Goal: Information Seeking & Learning: Learn about a topic

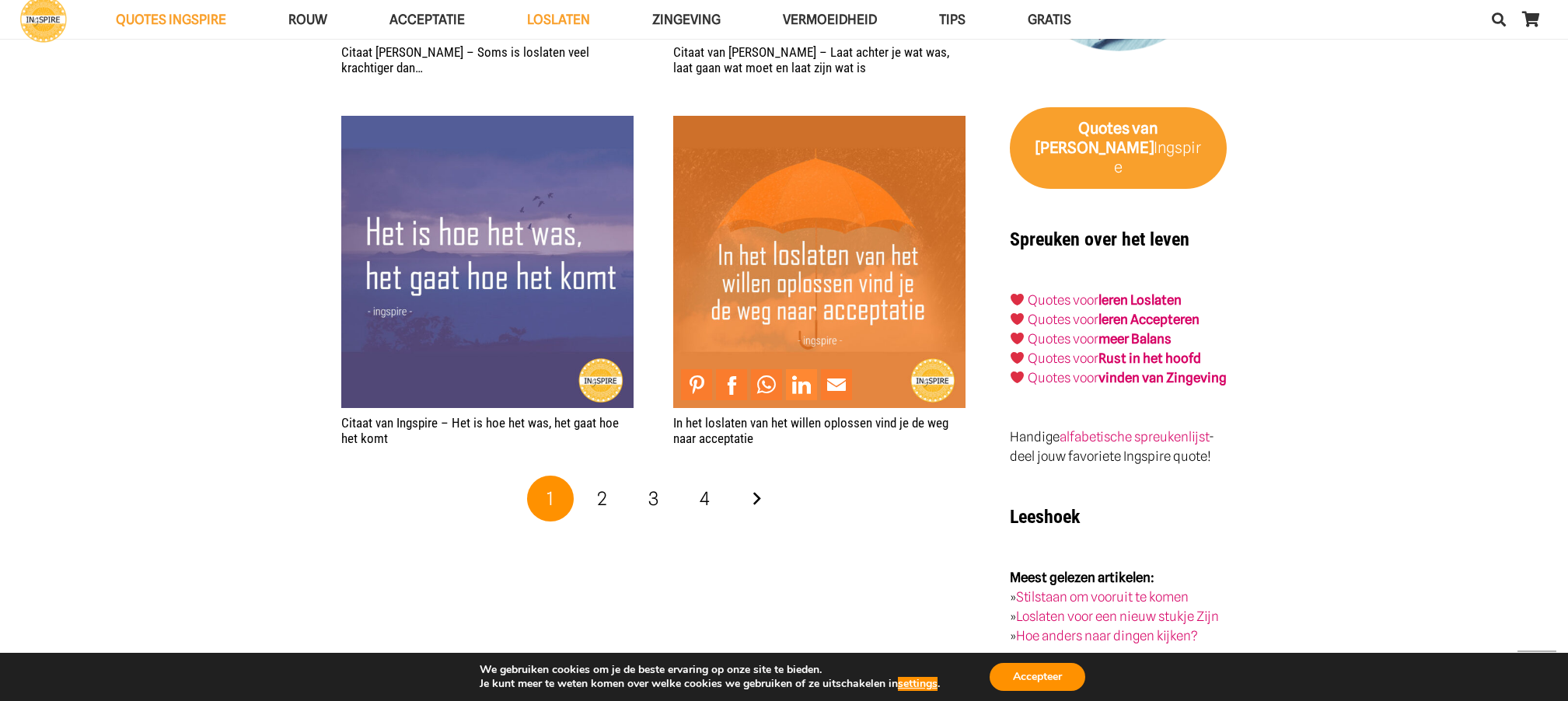
scroll to position [2989, 0]
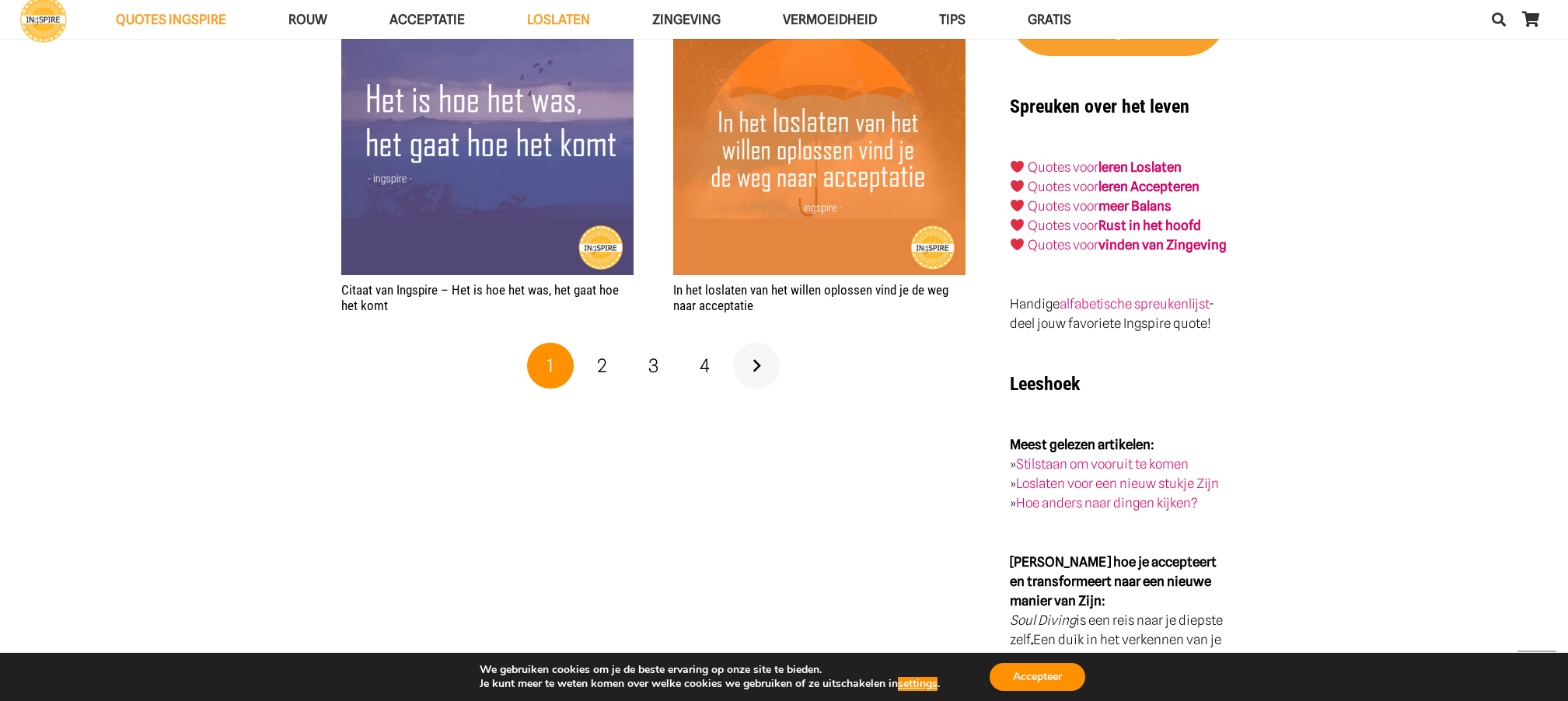
click at [756, 364] on link "Volgende" at bounding box center [756, 366] width 47 height 47
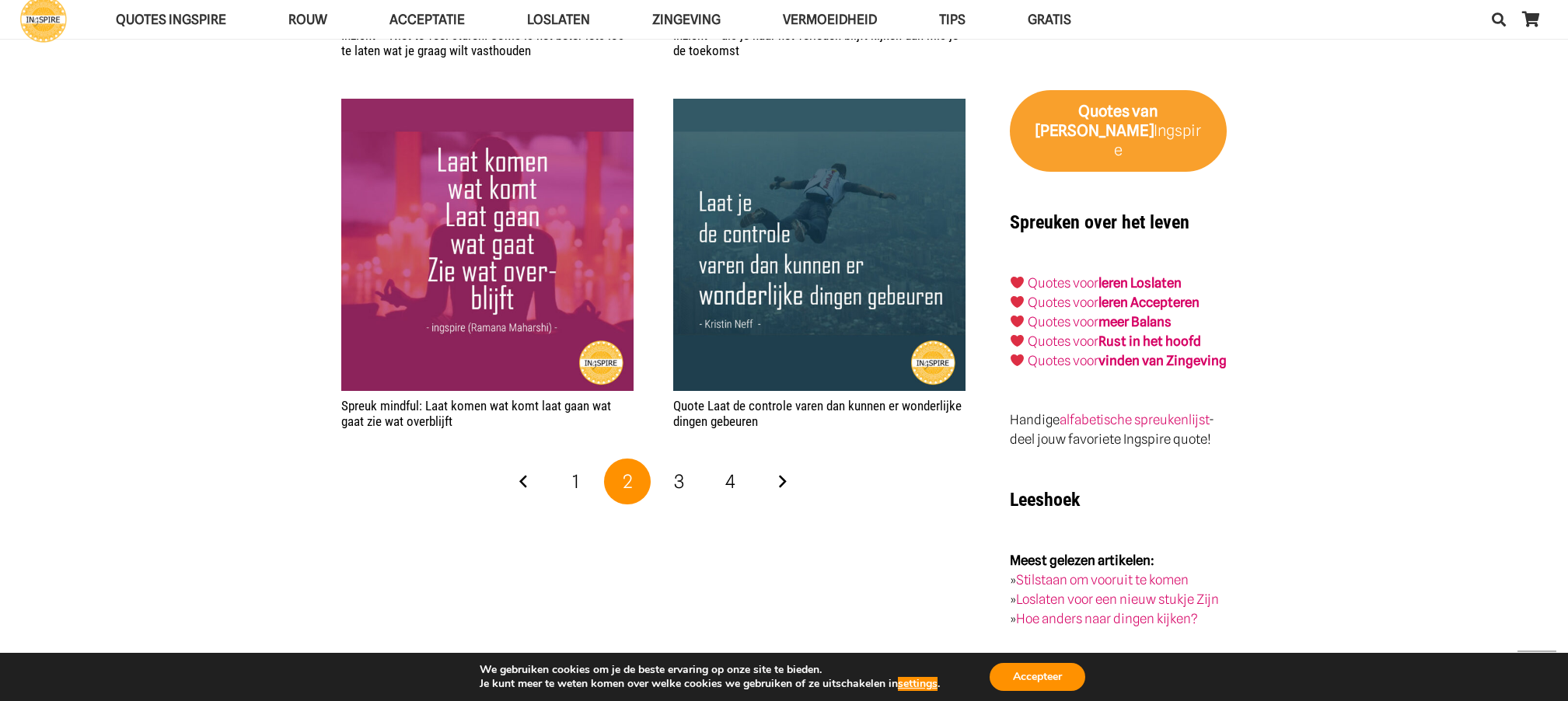
scroll to position [2936, 0]
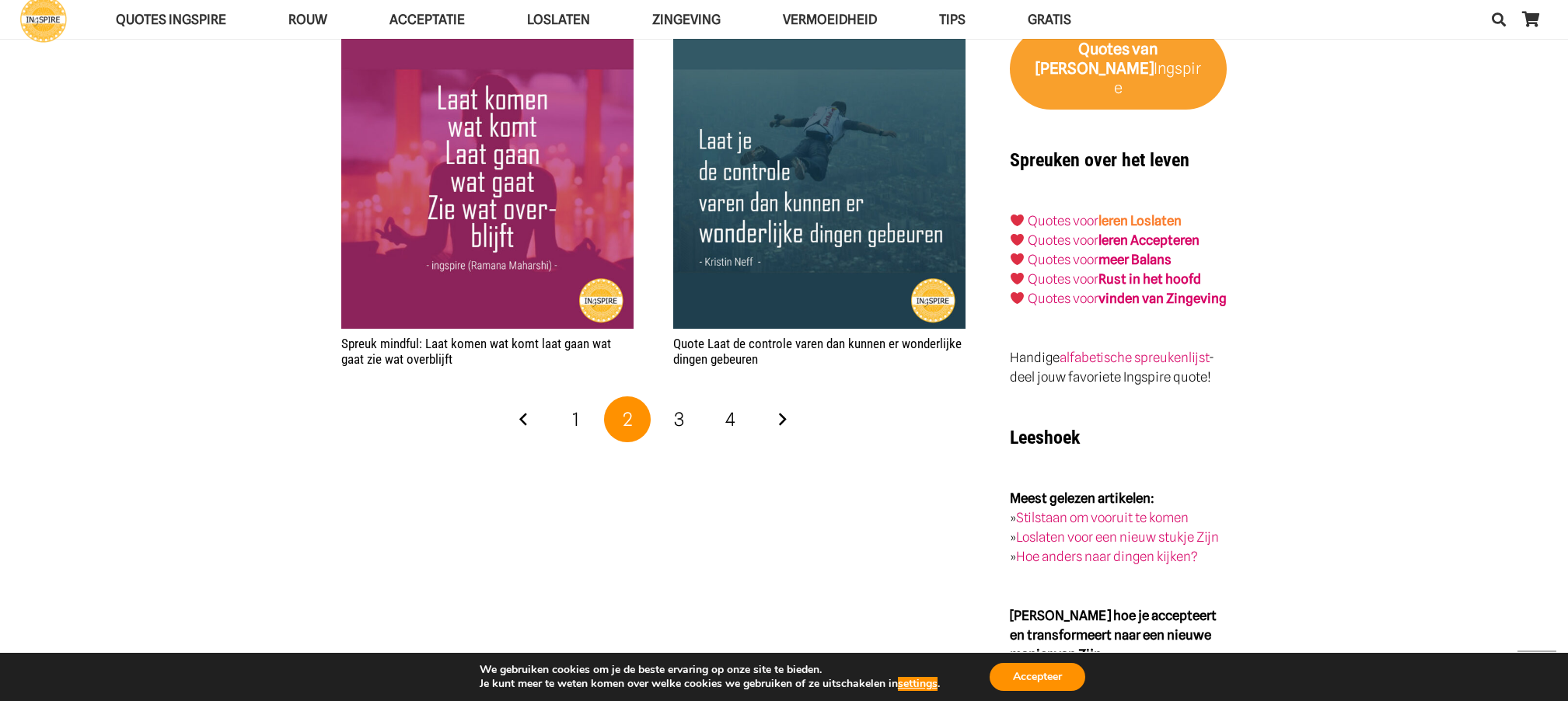
click at [1147, 213] on link "leren Loslaten" at bounding box center [1140, 220] width 83 height 16
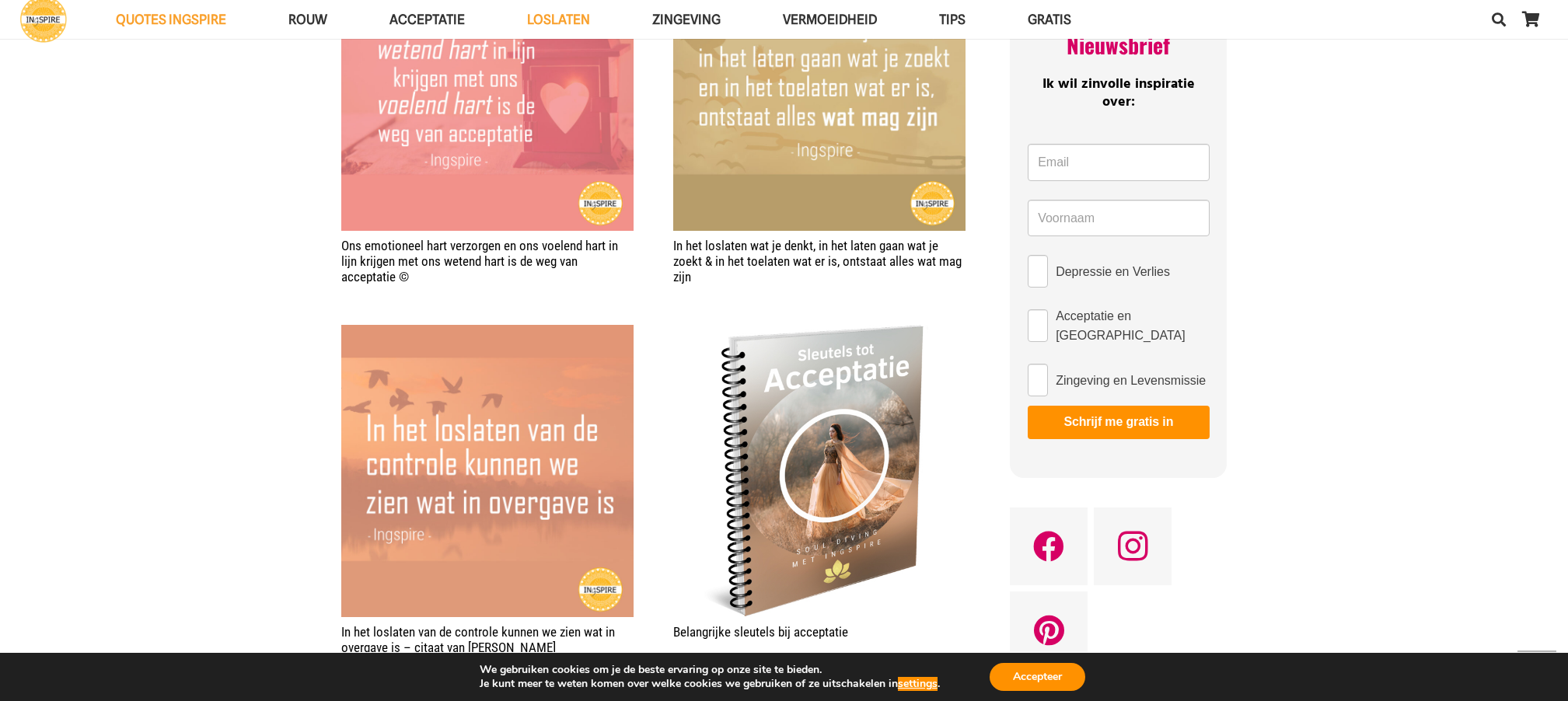
scroll to position [1182, 0]
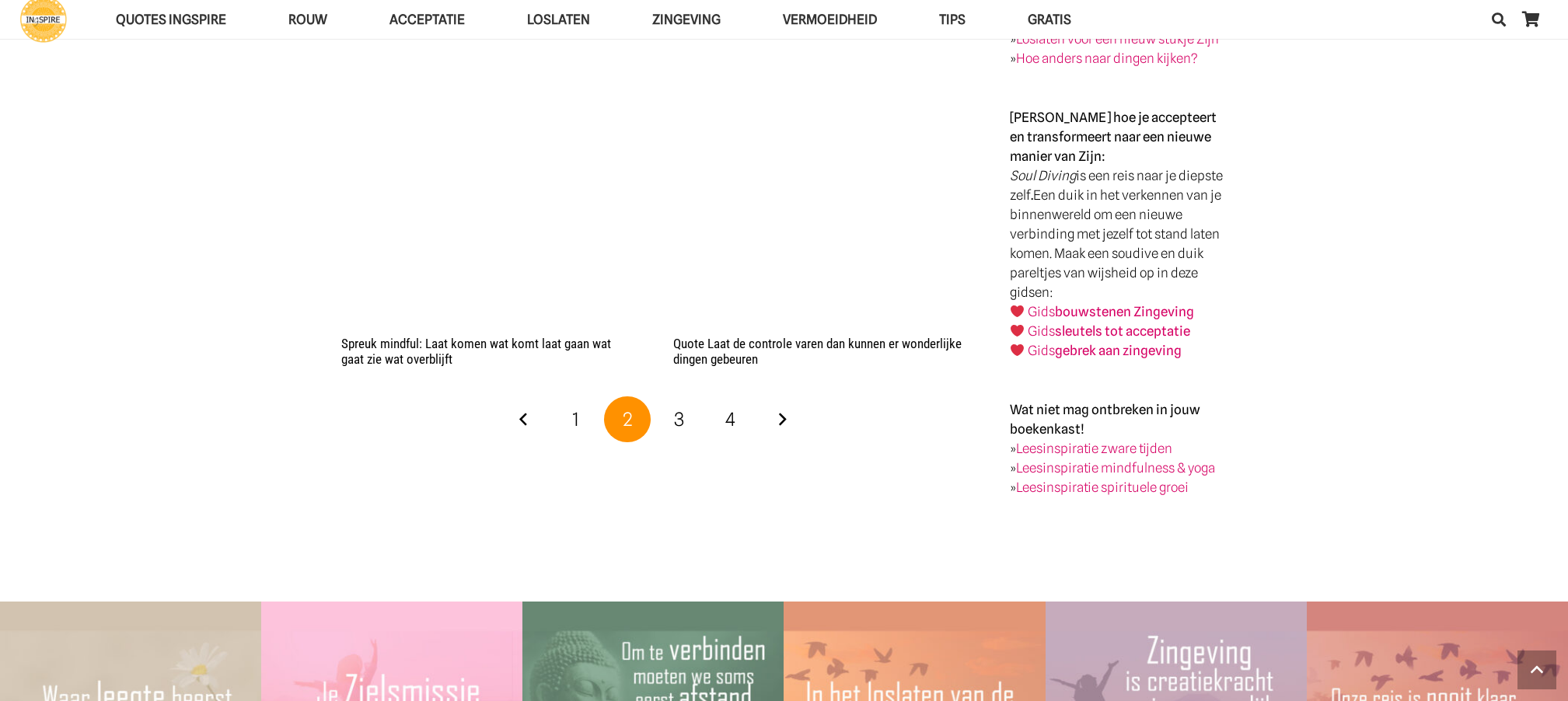
scroll to position [2936, 0]
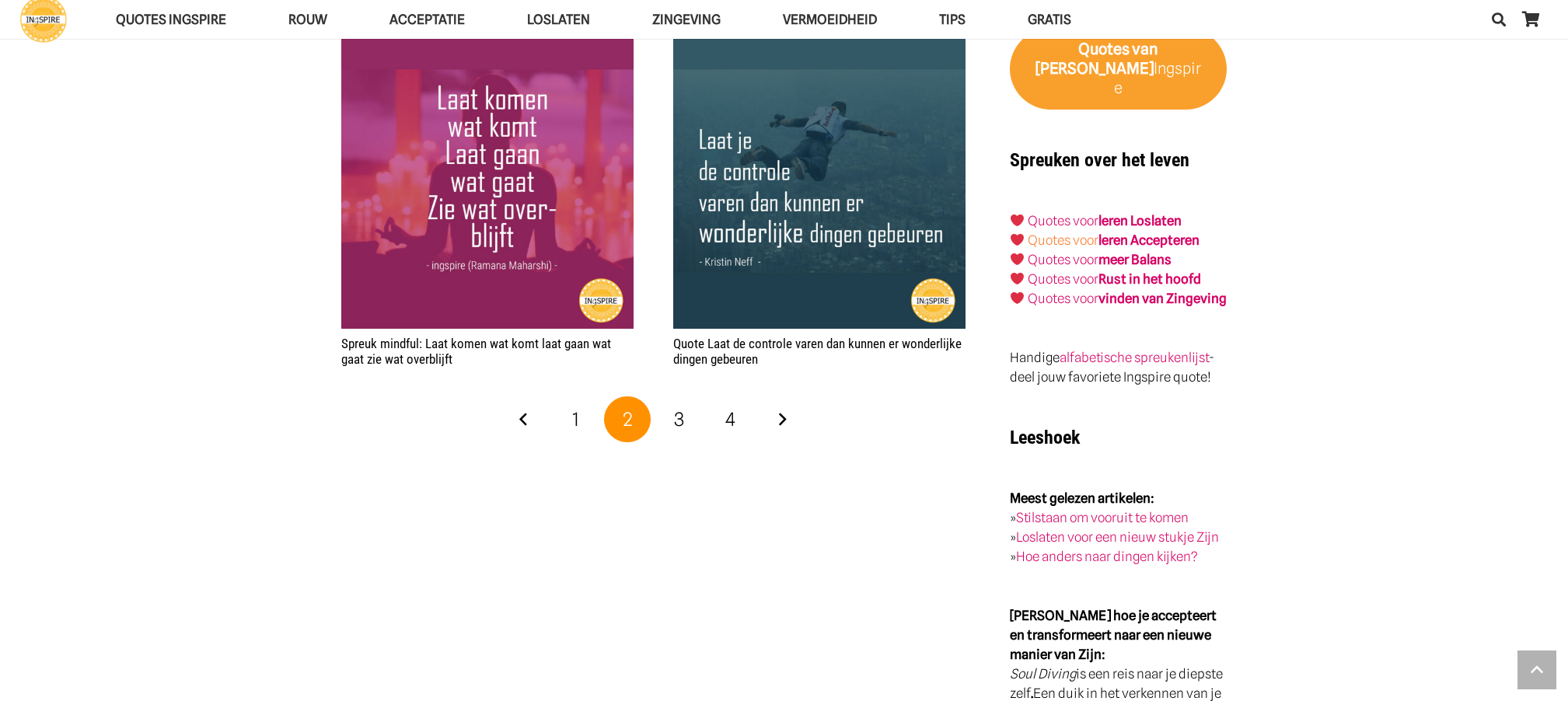
click at [1092, 232] on link "Quotes voor" at bounding box center [1063, 240] width 71 height 16
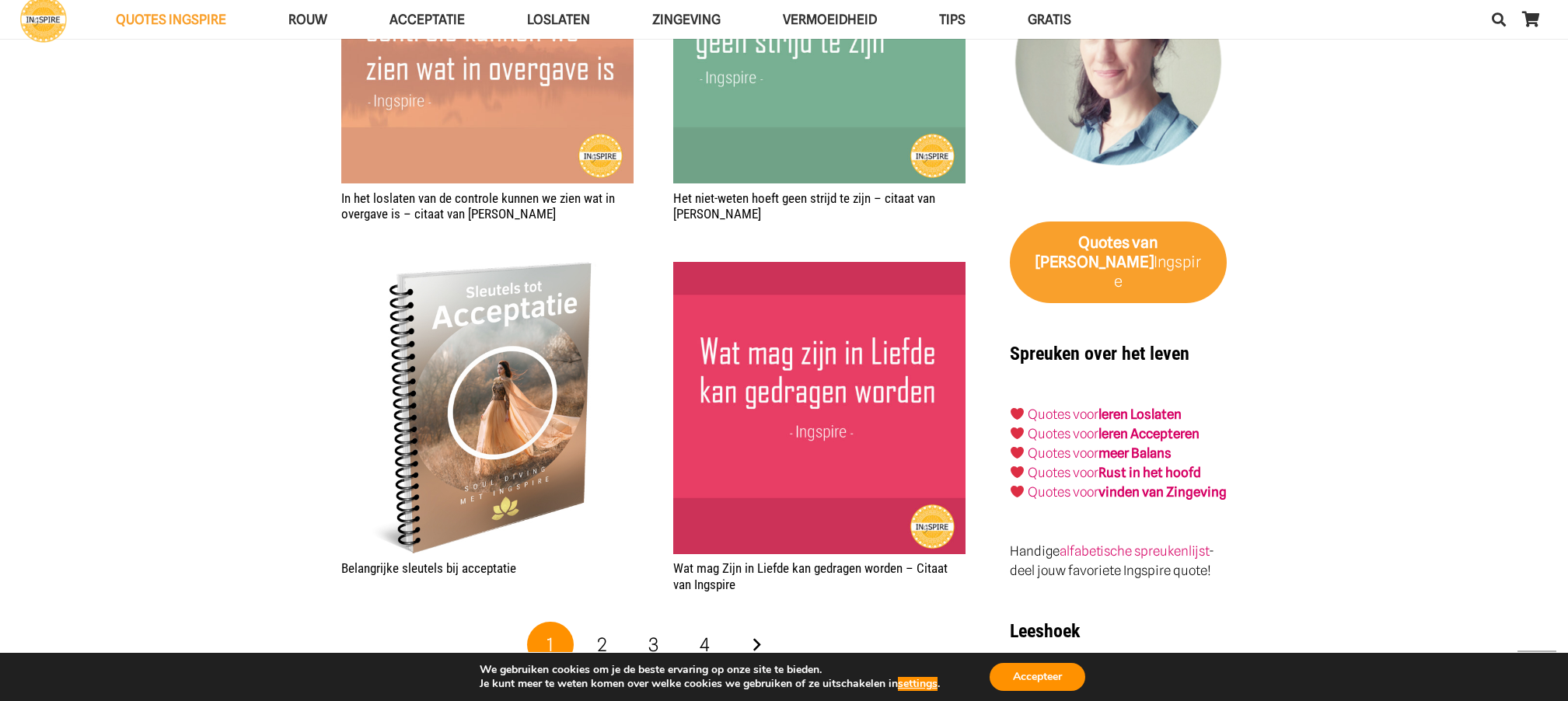
scroll to position [2789, 0]
